Goal: Book appointment/travel/reservation

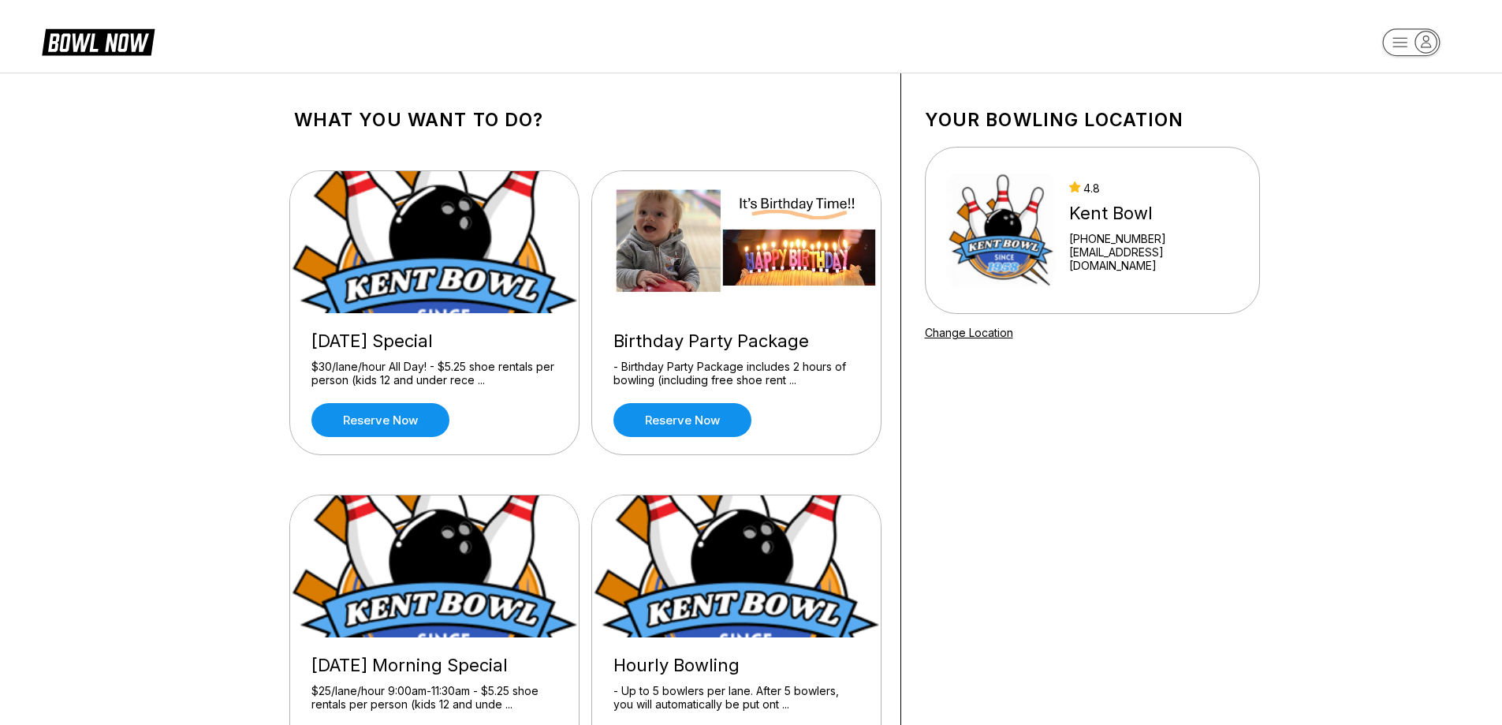
click at [88, 43] on icon at bounding box center [111, 43] width 76 height 18
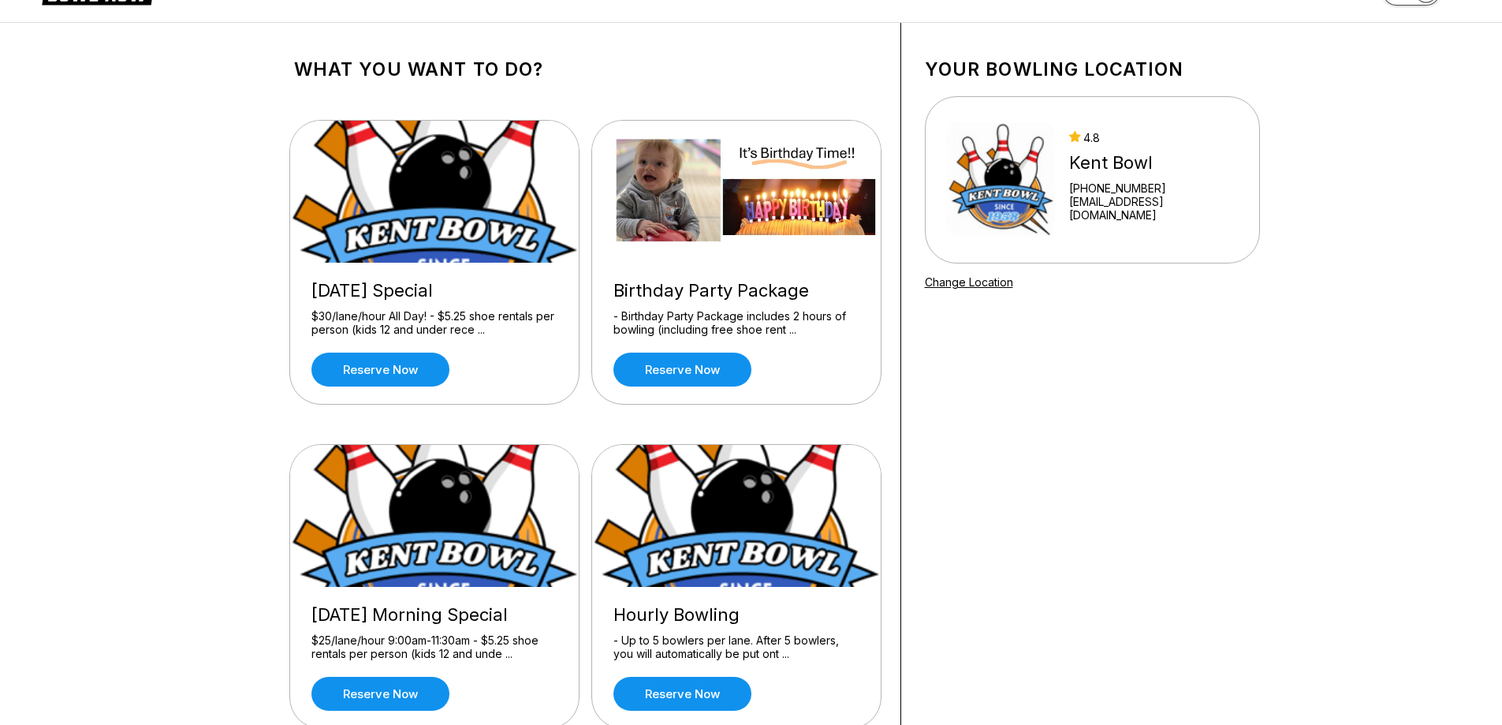
scroll to position [315, 0]
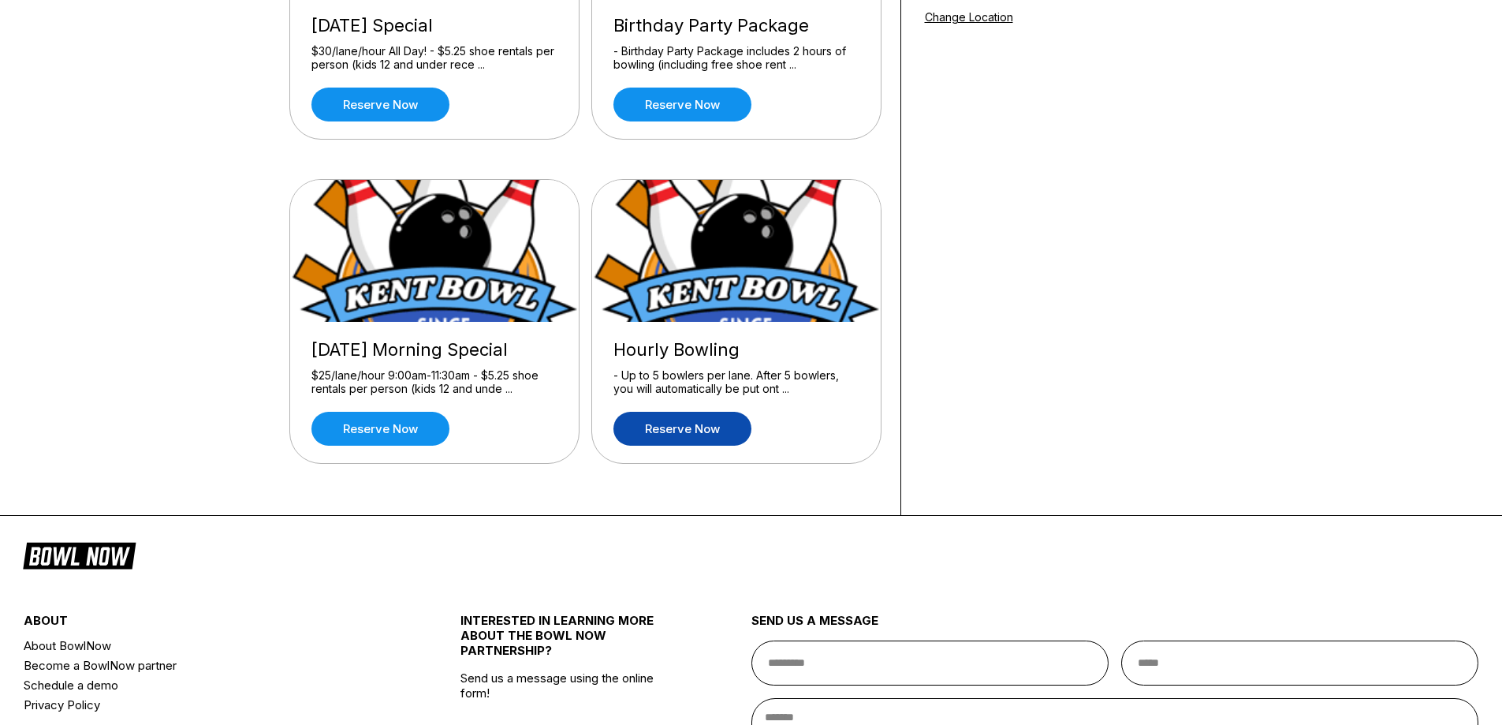
click at [718, 417] on link "Reserve now" at bounding box center [683, 429] width 138 height 34
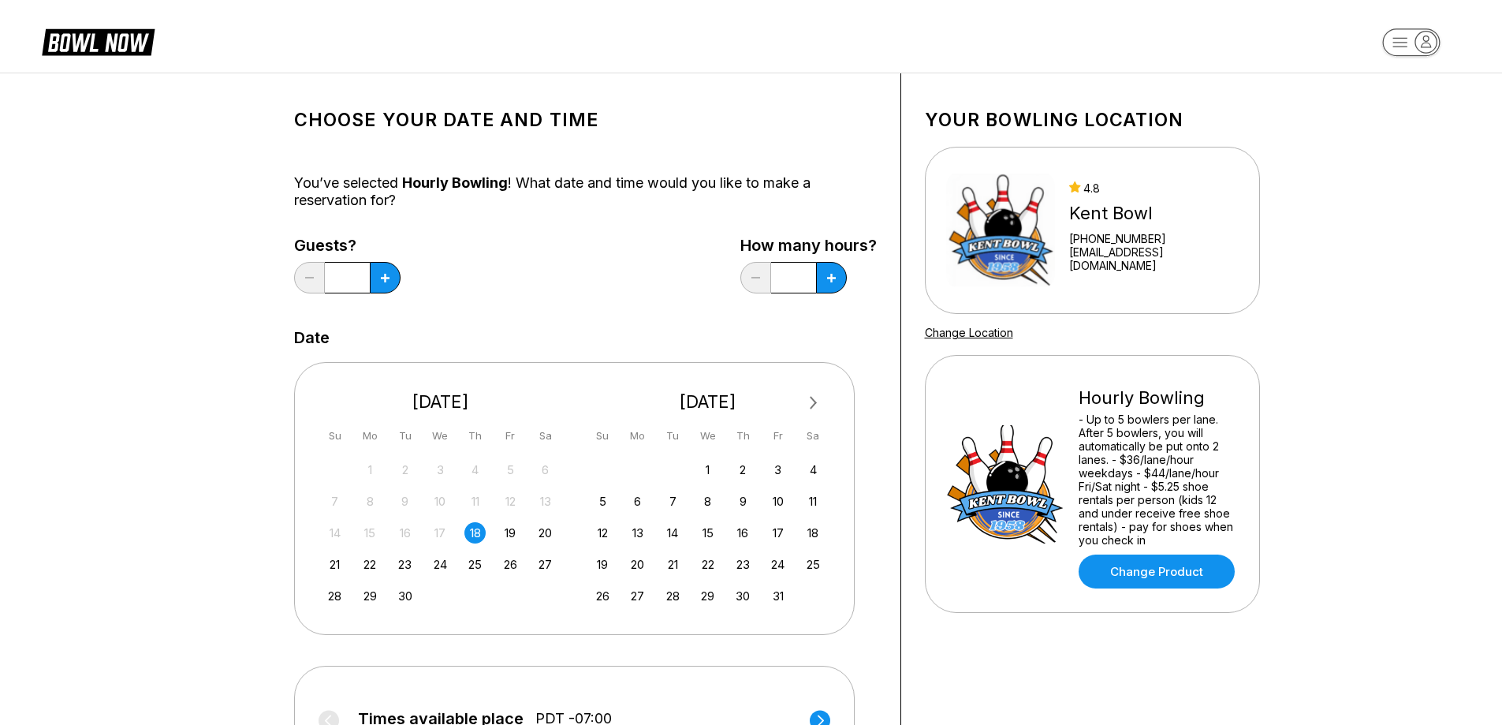
click at [471, 532] on div "18" at bounding box center [474, 532] width 21 height 21
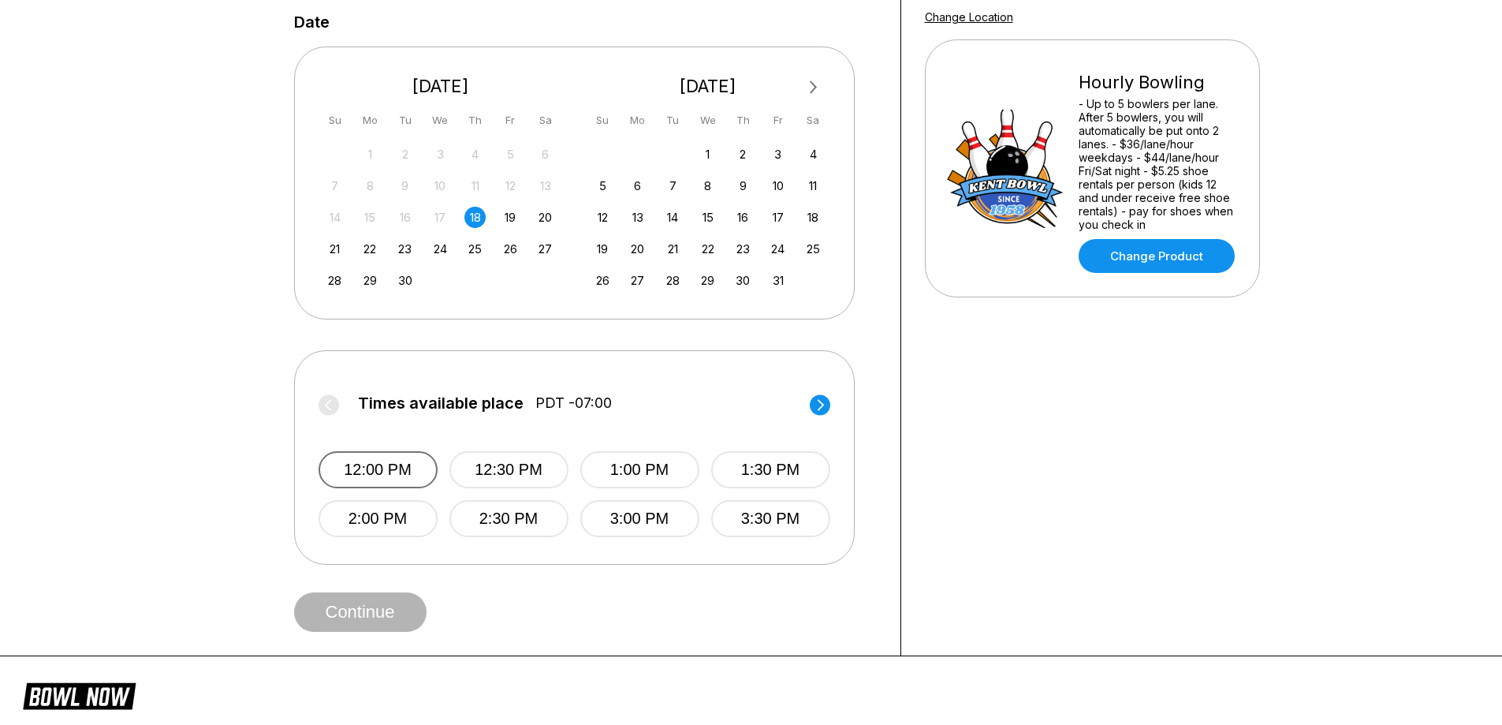
click at [418, 473] on button "12:00 PM" at bounding box center [378, 469] width 119 height 37
click at [394, 617] on button "Continue" at bounding box center [360, 611] width 132 height 39
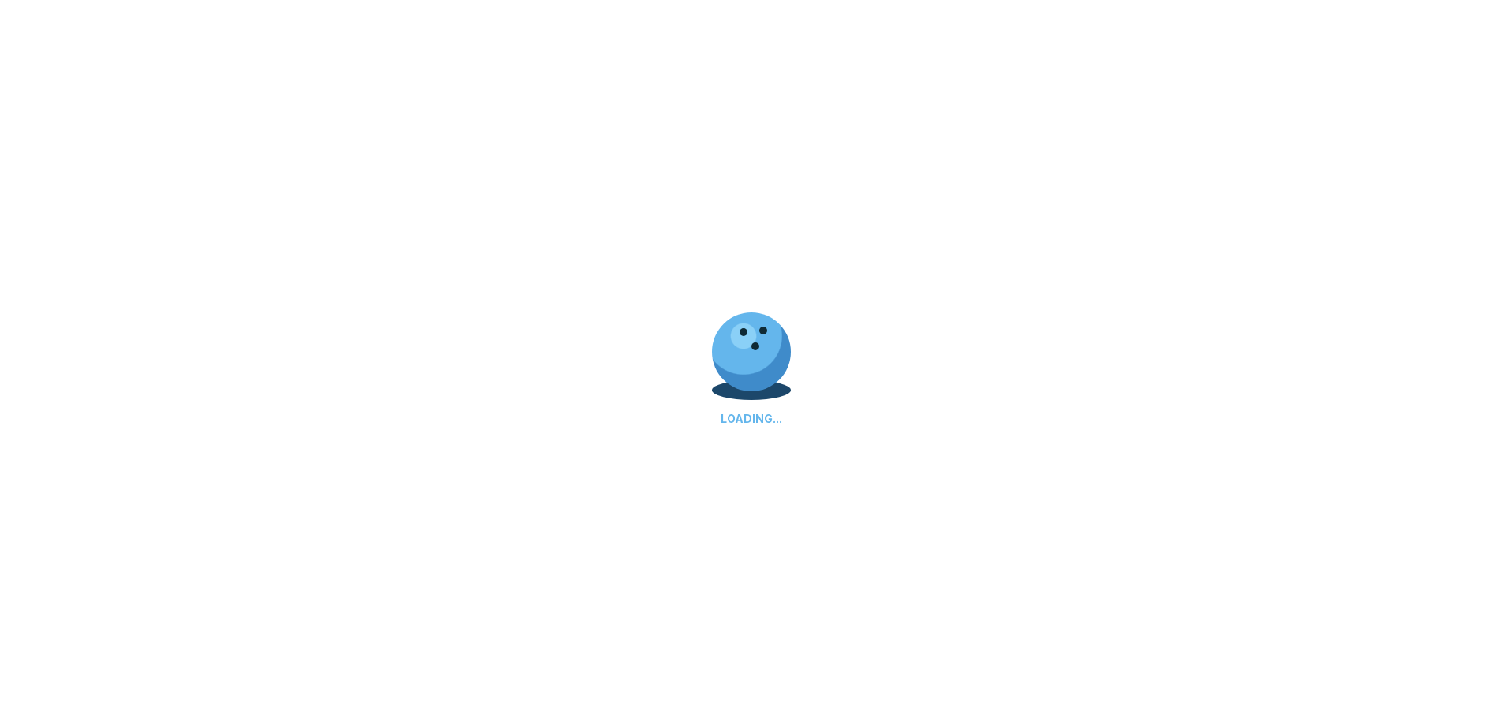
select select "**"
